Goal: Complete application form

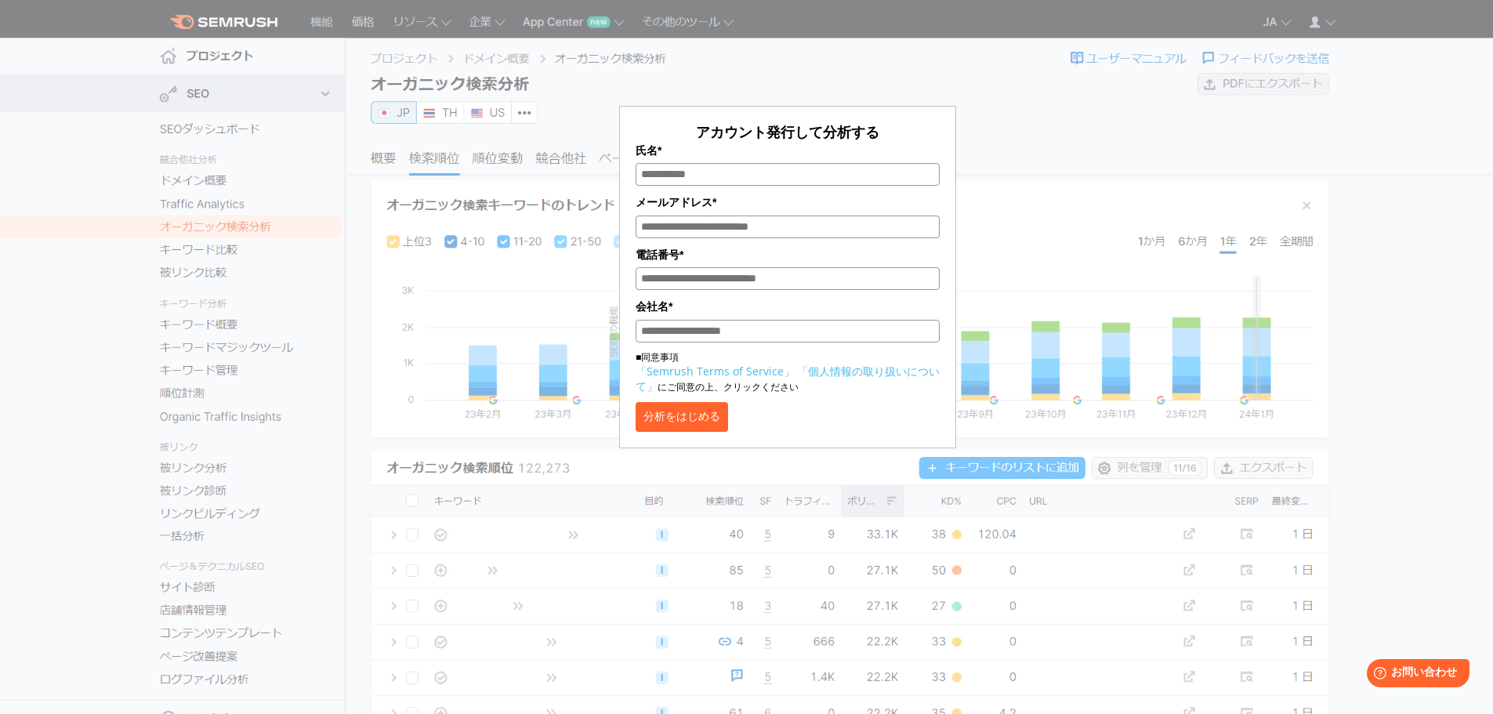
click at [757, 186] on input "氏名*" at bounding box center [788, 174] width 304 height 23
type input "******"
type input "**********"
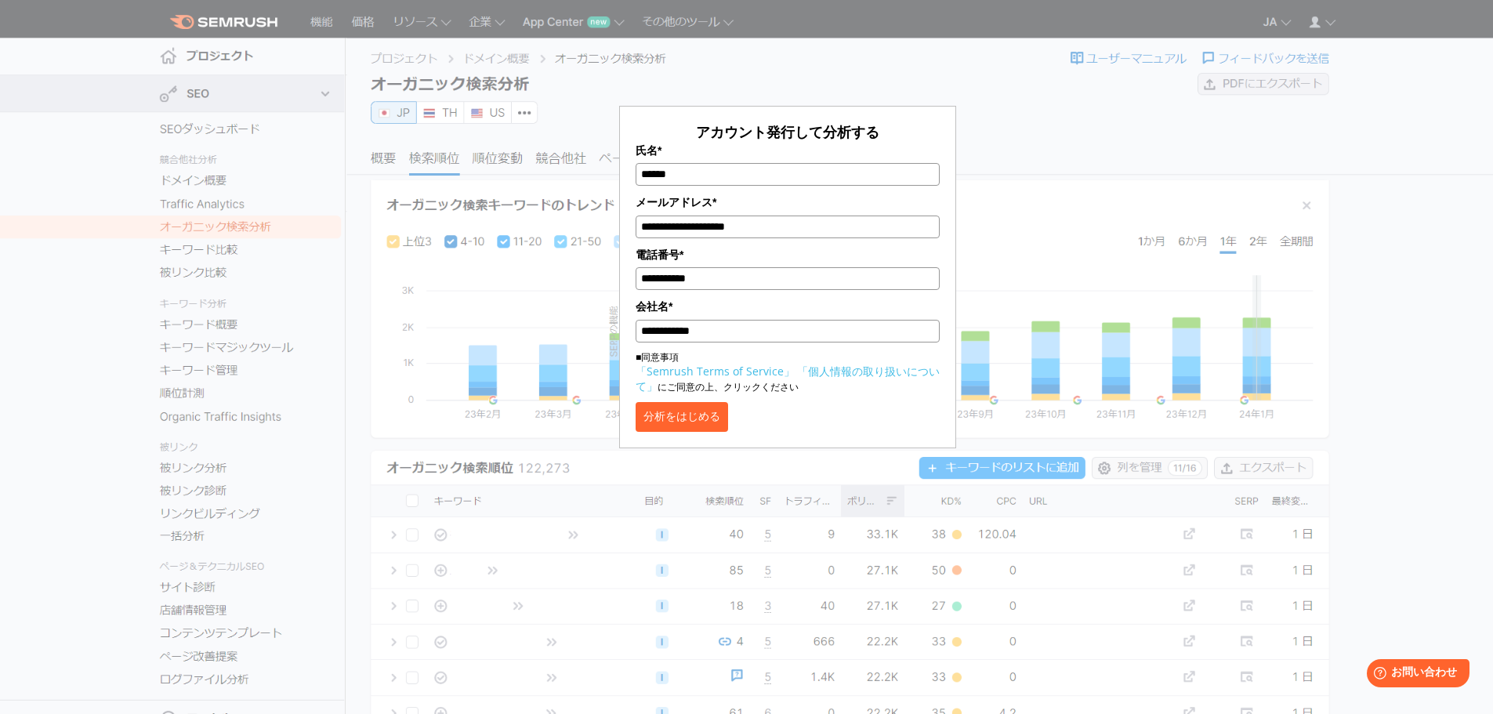
click at [715, 415] on button "分析をはじめる" at bounding box center [682, 417] width 92 height 30
